Goal: Information Seeking & Learning: Understand process/instructions

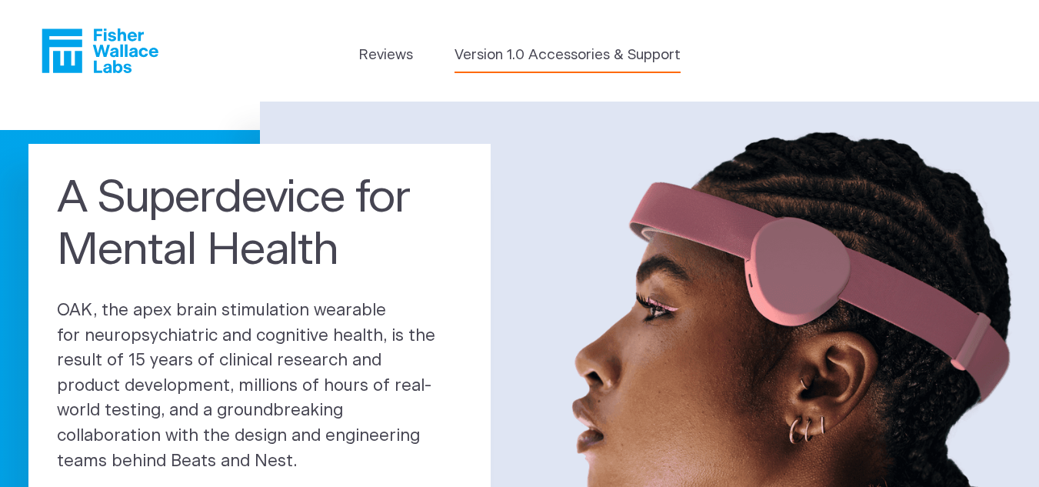
click at [531, 54] on link "Version 1.0 Accessories & Support" at bounding box center [567, 56] width 226 height 22
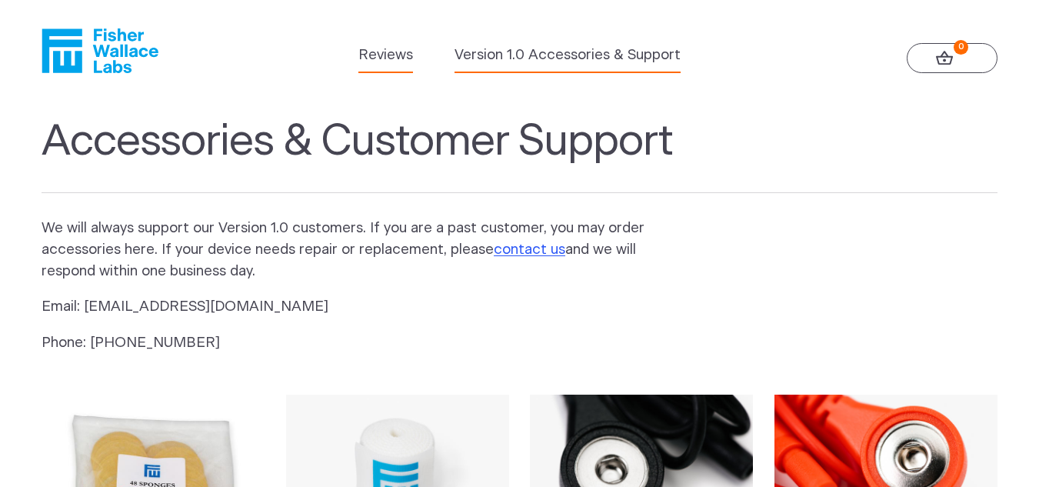
click at [392, 56] on link "Reviews" at bounding box center [385, 56] width 55 height 22
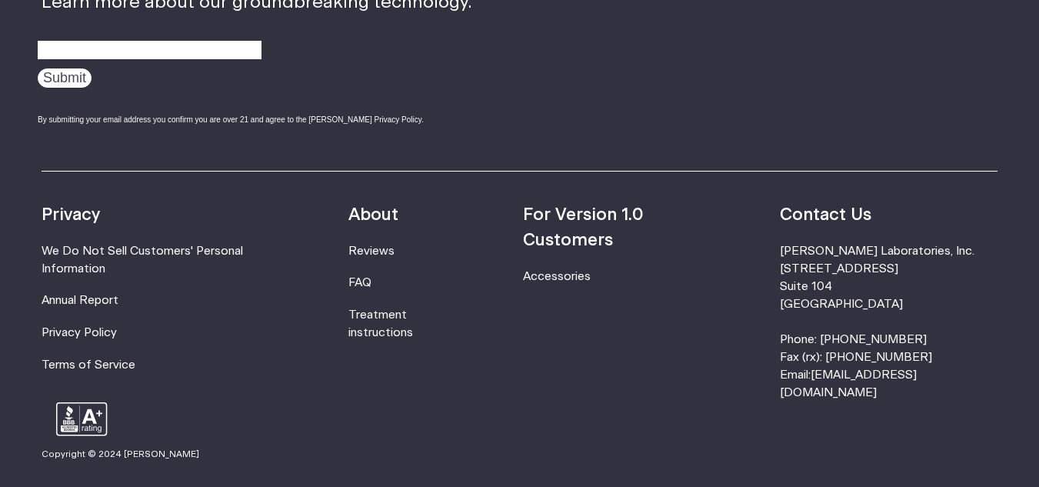
scroll to position [2064, 0]
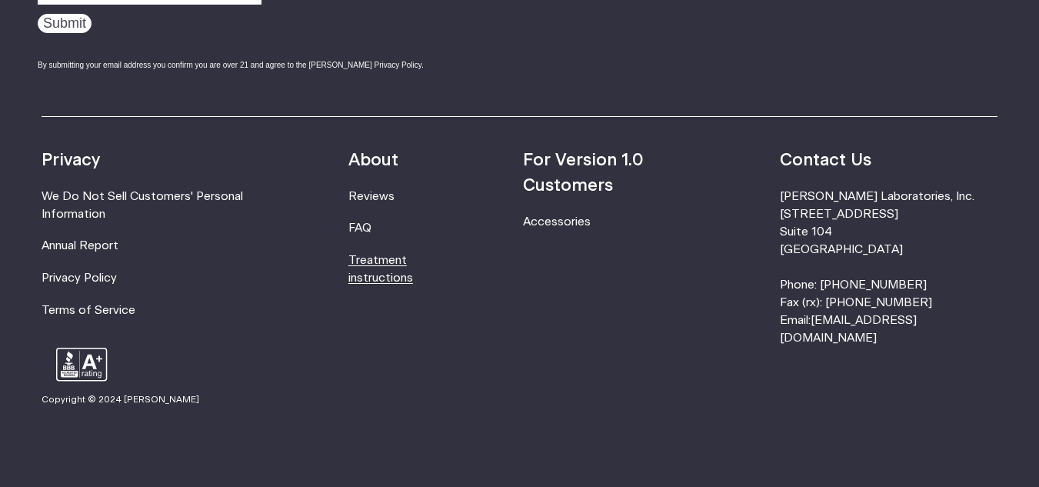
click at [413, 261] on link "Treatment instructions" at bounding box center [380, 268] width 65 height 29
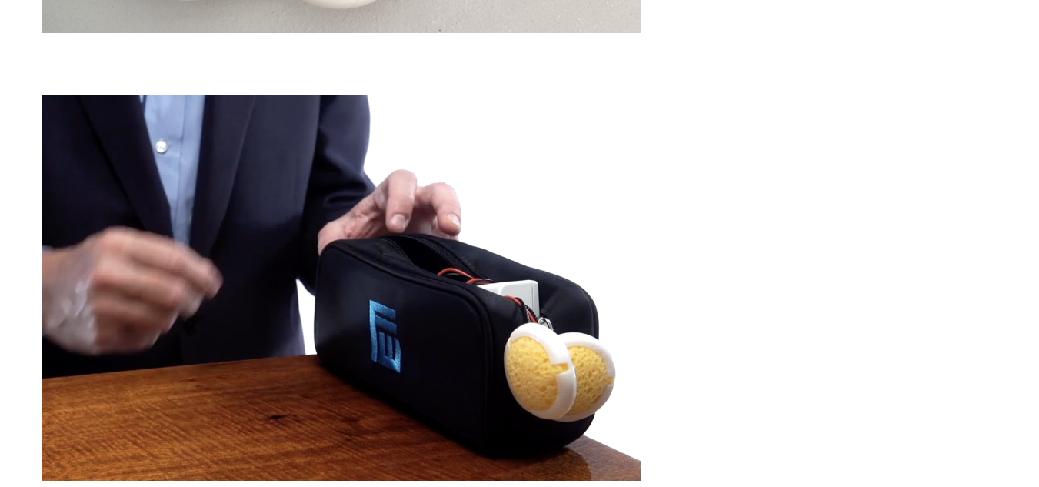
scroll to position [3598, 0]
